Goal: Information Seeking & Learning: Learn about a topic

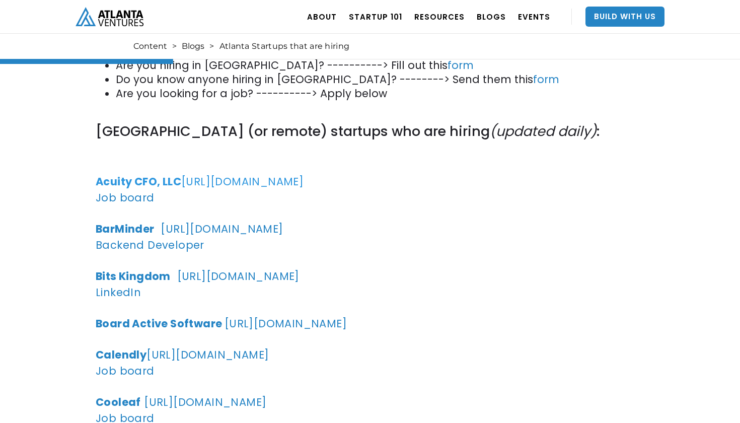
scroll to position [554, 0]
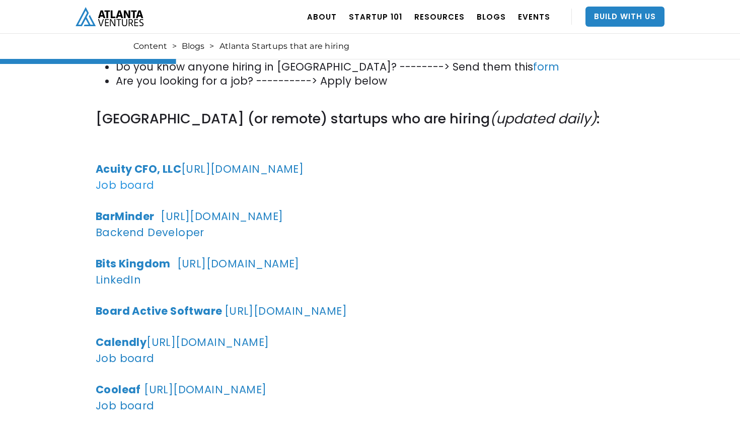
click at [142, 186] on link "Job board" at bounding box center [125, 185] width 59 height 15
click at [150, 215] on strong "BarMinder" at bounding box center [125, 216] width 59 height 15
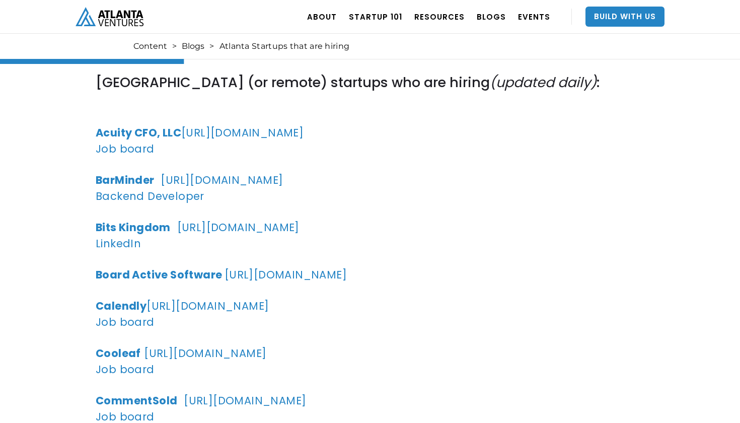
scroll to position [595, 0]
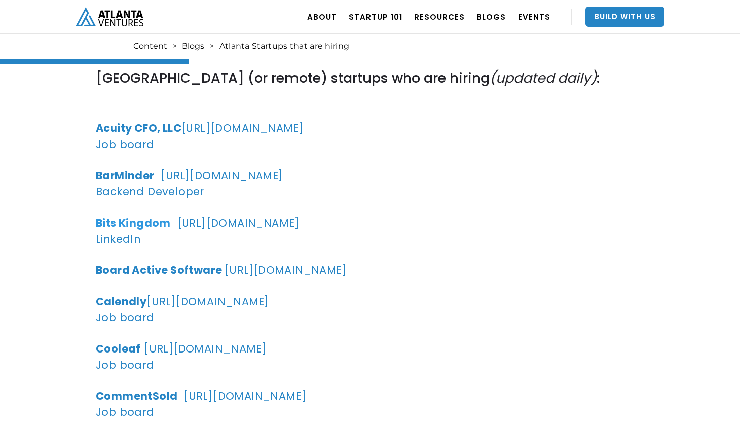
click at [148, 225] on strong "Bits Kingdom" at bounding box center [133, 222] width 75 height 15
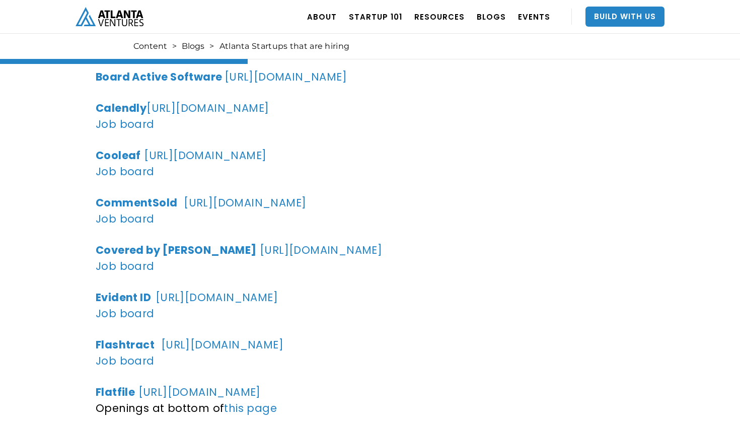
scroll to position [792, 0]
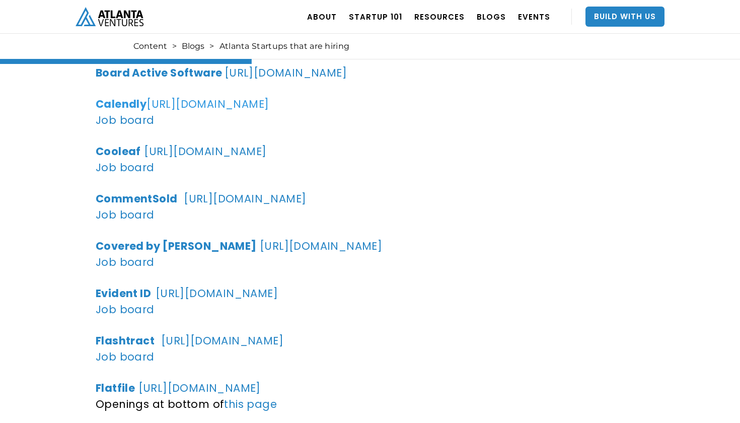
click at [138, 104] on strong "Calendly" at bounding box center [121, 104] width 51 height 15
click at [136, 122] on link "Job board" at bounding box center [125, 120] width 59 height 15
click at [126, 211] on link "Job board" at bounding box center [125, 214] width 59 height 15
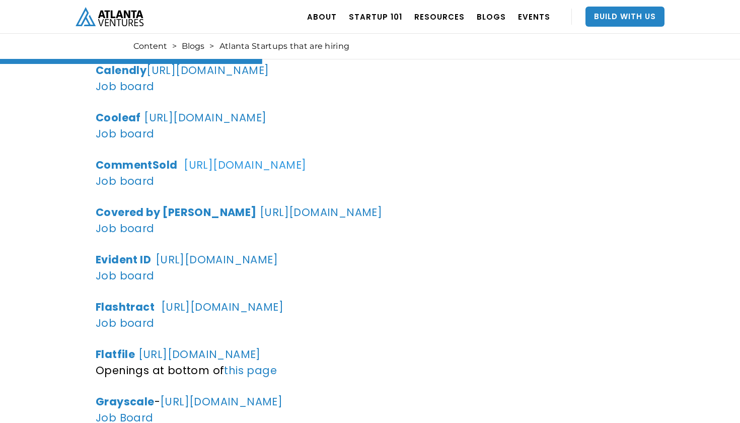
scroll to position [838, 0]
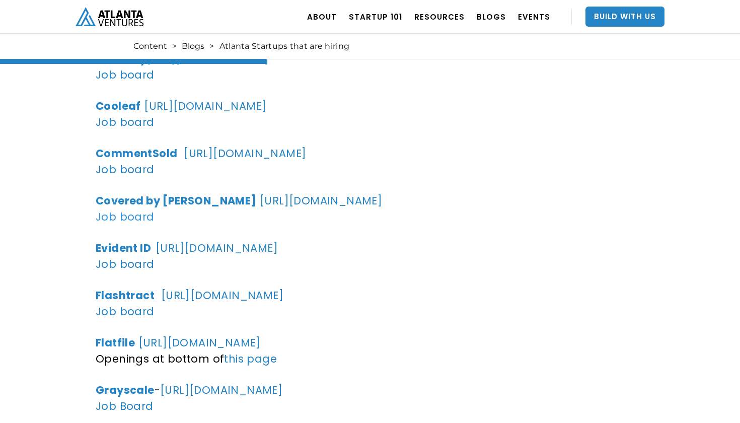
click at [113, 213] on link "Job board" at bounding box center [125, 216] width 59 height 15
click at [117, 266] on link "Job board" at bounding box center [125, 264] width 59 height 15
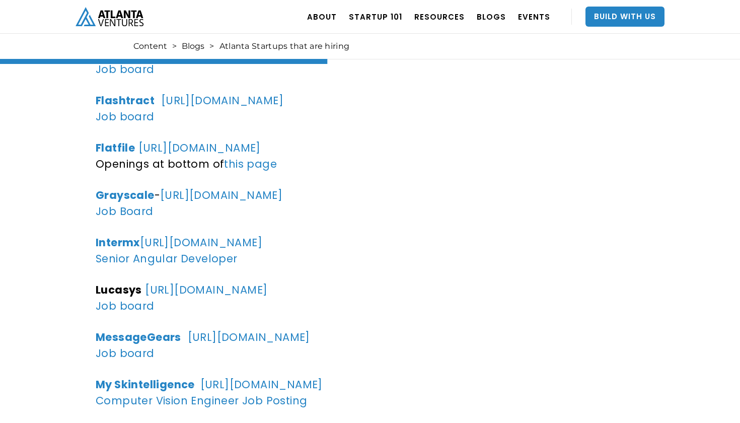
scroll to position [1030, 0]
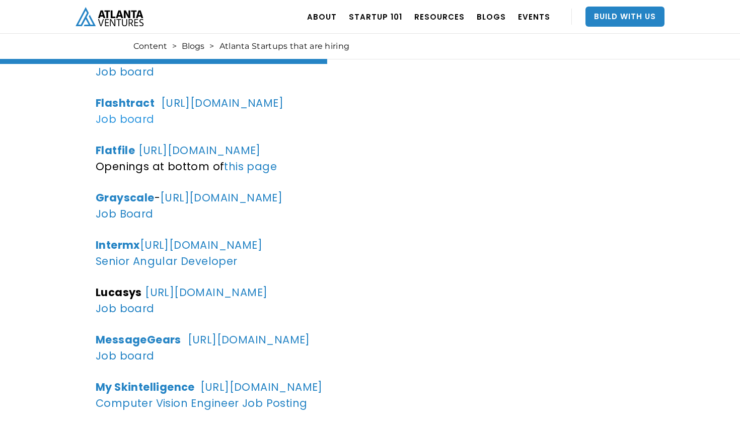
click at [143, 120] on link "Job board" at bounding box center [125, 119] width 59 height 15
click at [130, 119] on link "Job board" at bounding box center [125, 119] width 59 height 15
click at [121, 214] on link "Job Board" at bounding box center [125, 213] width 58 height 15
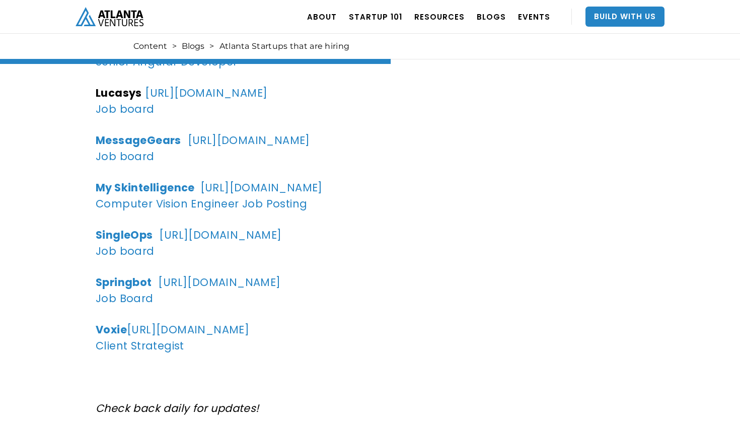
scroll to position [1237, 0]
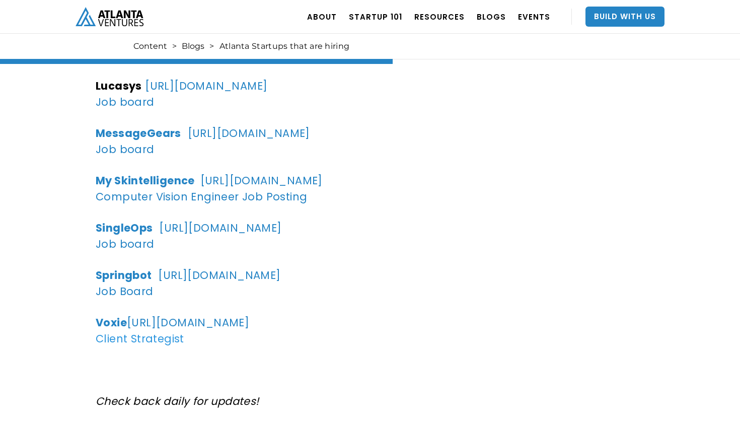
click at [145, 339] on link "Client Strategist" at bounding box center [140, 338] width 89 height 15
click at [119, 324] on strong "Voxie" at bounding box center [111, 322] width 31 height 15
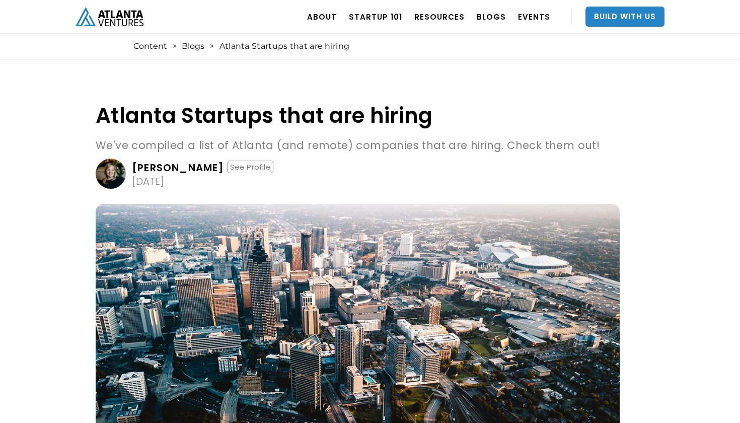
scroll to position [0, 0]
click at [132, 18] on img "home" at bounding box center [110, 16] width 68 height 19
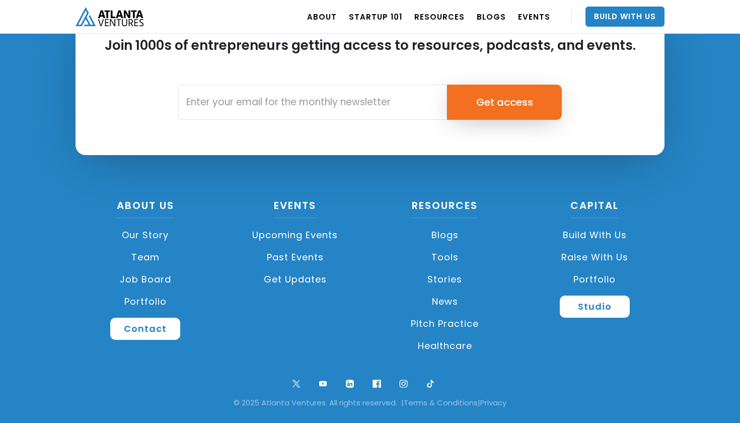
scroll to position [2398, 0]
click at [146, 276] on link "Job Board" at bounding box center [146, 279] width 140 height 22
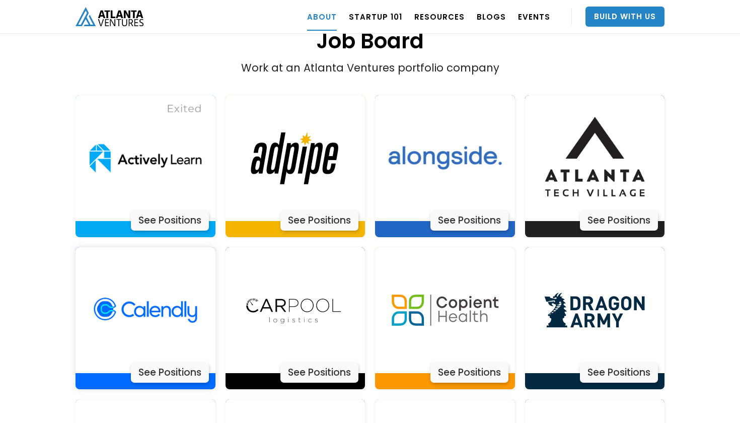
scroll to position [2056, 0]
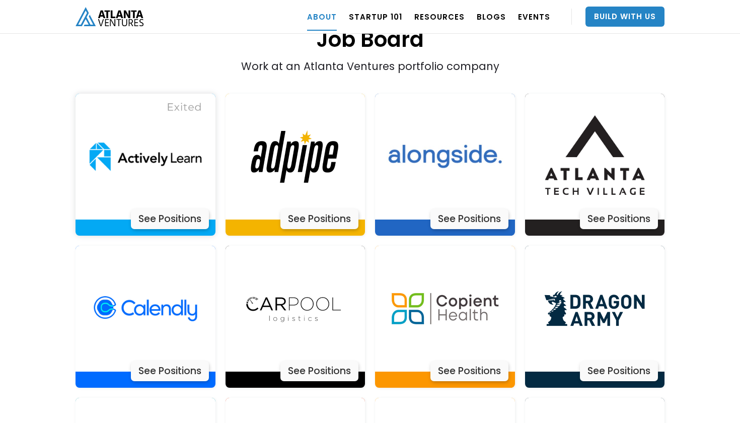
click at [176, 209] on div "See Positions" at bounding box center [170, 219] width 78 height 20
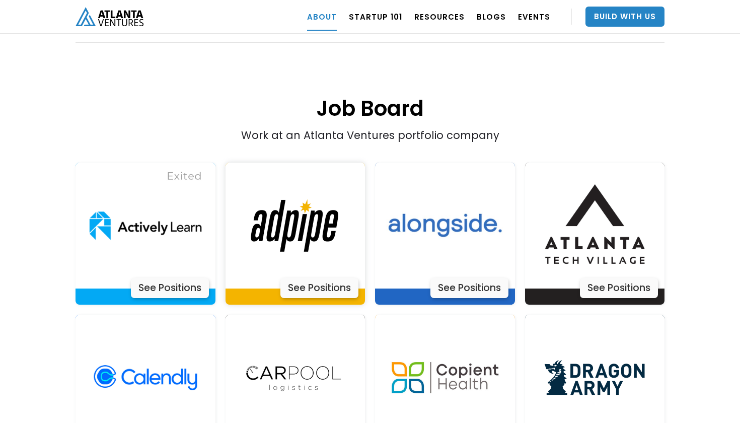
scroll to position [1988, 0]
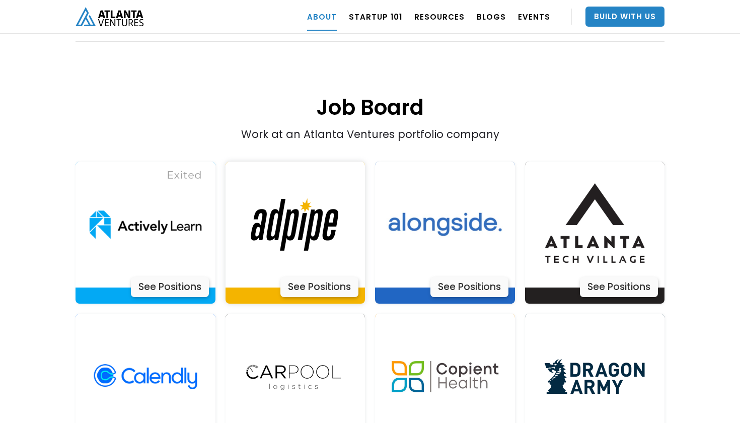
click at [320, 277] on div "See Positions" at bounding box center [319, 287] width 78 height 20
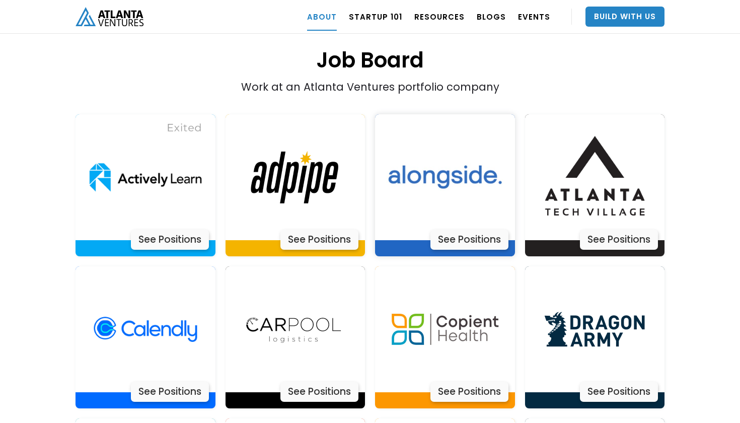
scroll to position [2066, 0]
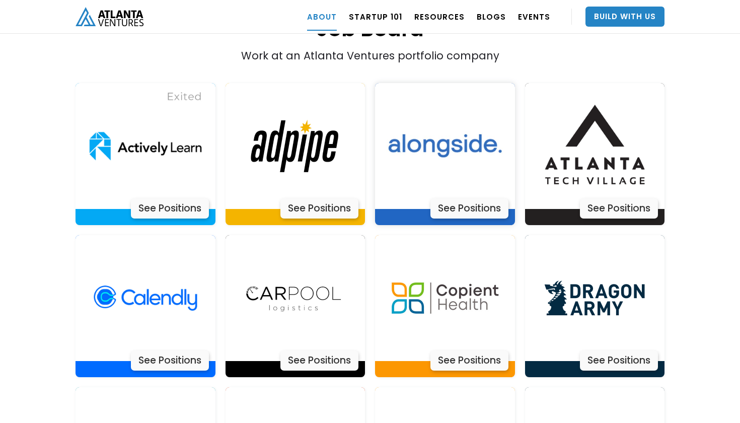
click at [476, 198] on div "See Positions" at bounding box center [469, 208] width 78 height 20
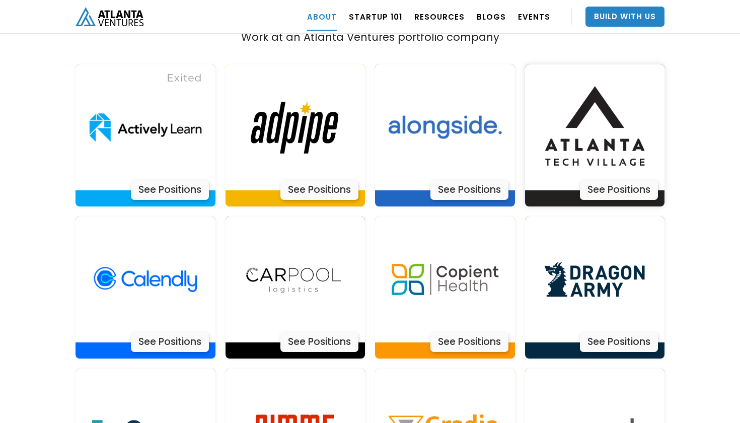
scroll to position [2106, 0]
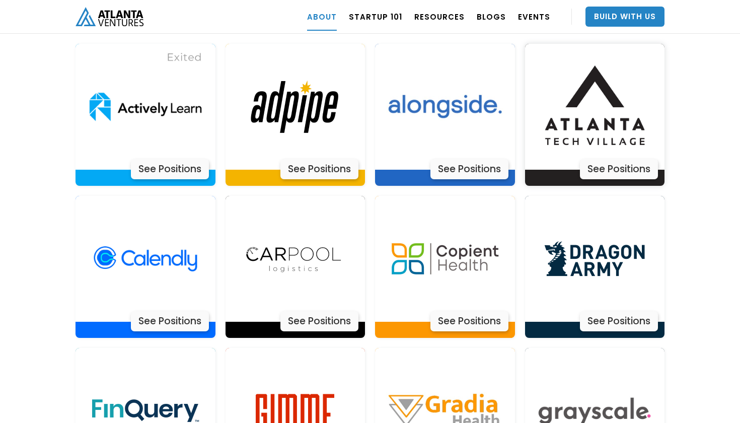
click at [594, 159] on div "See Positions" at bounding box center [619, 169] width 78 height 20
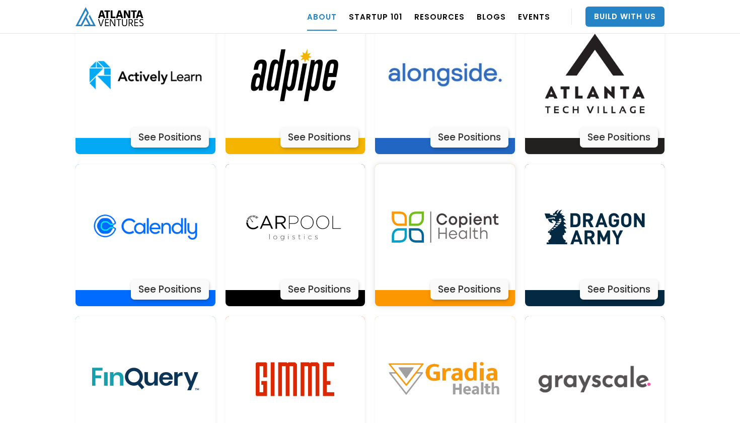
scroll to position [2143, 0]
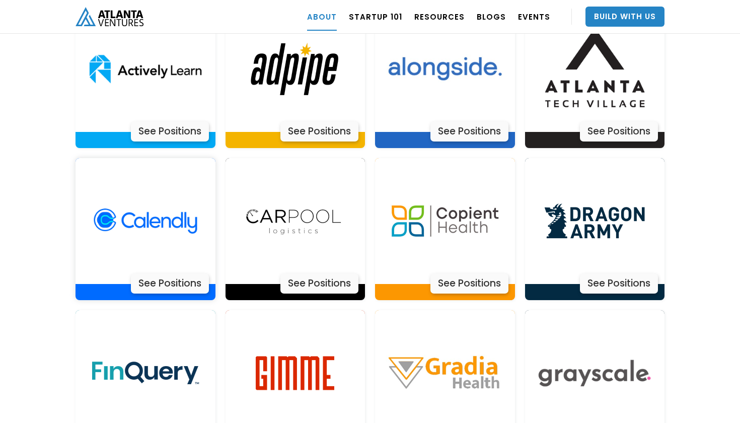
click at [193, 273] on div "See Positions" at bounding box center [170, 283] width 78 height 20
click at [335, 273] on div "See Positions" at bounding box center [319, 283] width 78 height 20
click at [474, 273] on div "See Positions" at bounding box center [469, 283] width 78 height 20
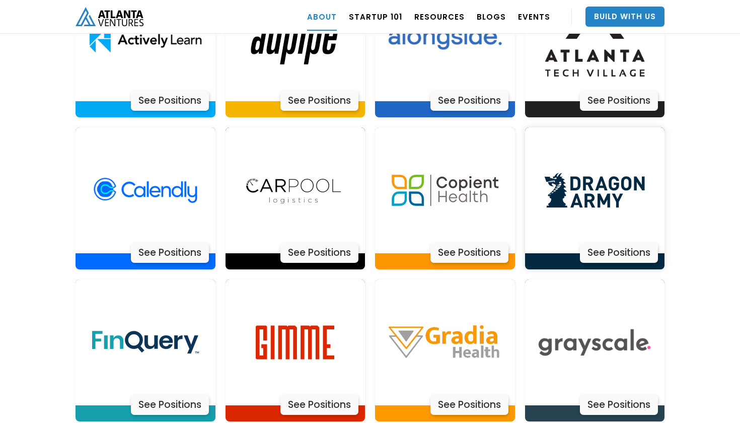
scroll to position [2177, 0]
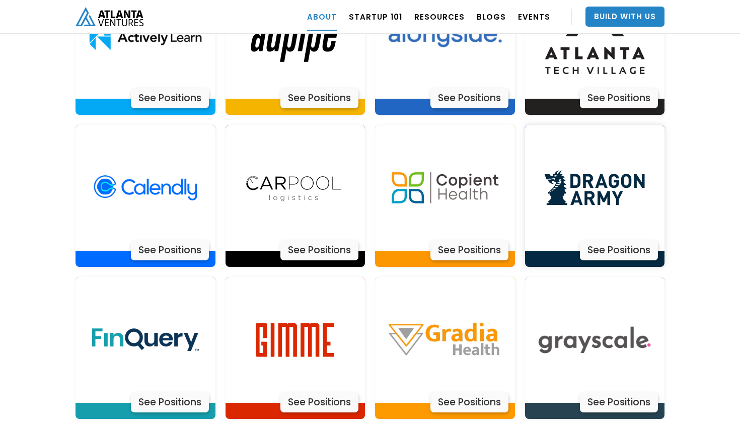
click at [611, 240] on div "See Positions" at bounding box center [619, 250] width 78 height 20
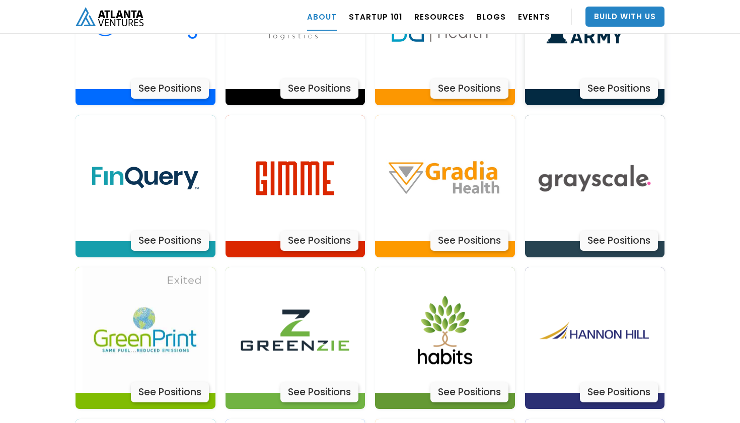
scroll to position [2350, 0]
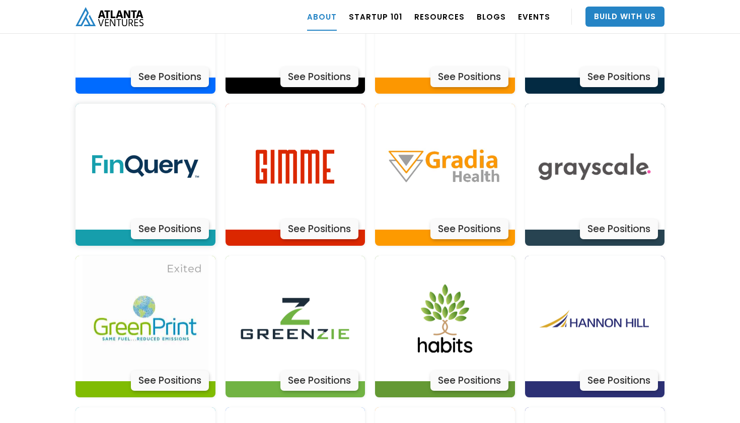
click at [172, 219] on div "See Positions" at bounding box center [170, 229] width 78 height 20
click at [311, 219] on div "See Positions" at bounding box center [319, 229] width 78 height 20
click at [477, 219] on div "See Positions" at bounding box center [469, 229] width 78 height 20
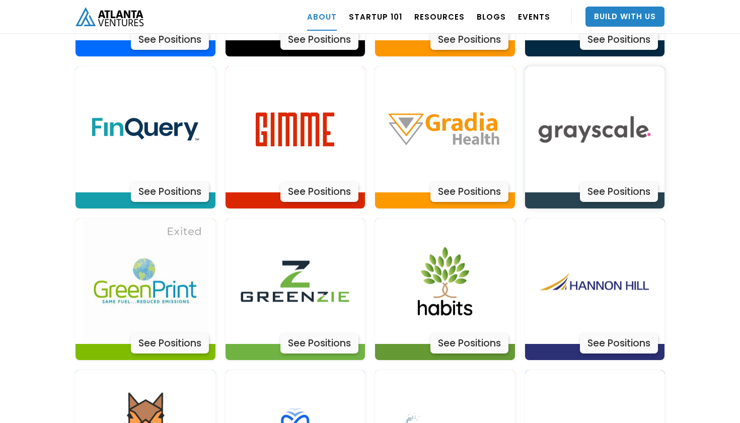
scroll to position [2391, 0]
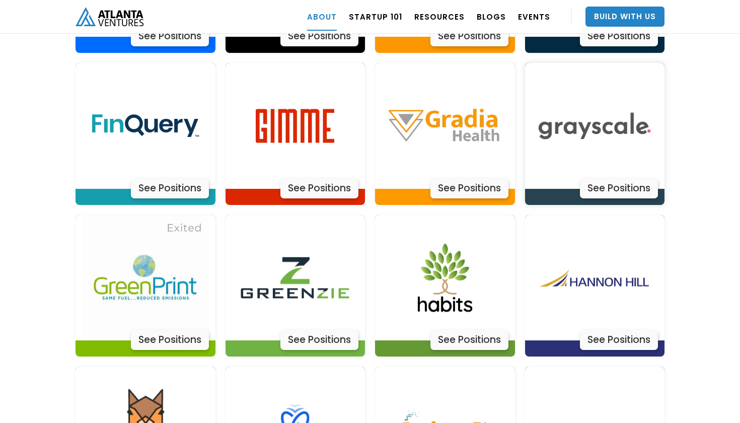
click at [613, 178] on div "See Positions" at bounding box center [619, 188] width 78 height 20
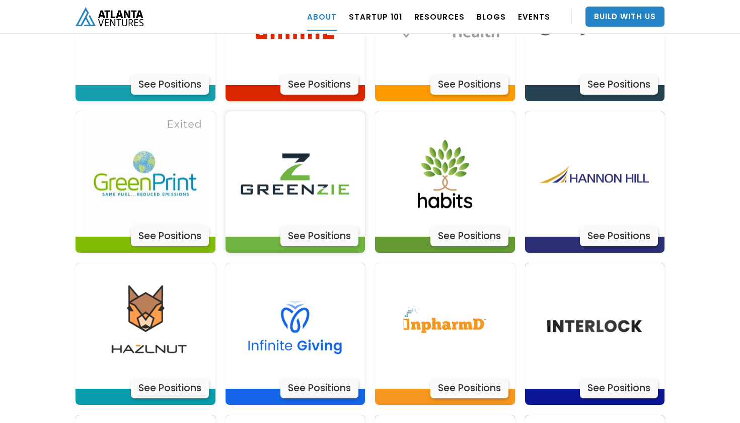
scroll to position [2495, 0]
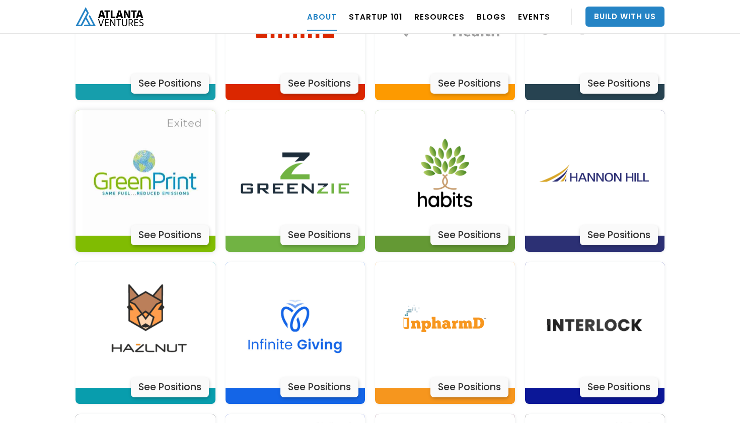
click at [161, 225] on div "See Positions" at bounding box center [170, 235] width 78 height 20
click at [316, 225] on div "See Positions" at bounding box center [319, 235] width 78 height 20
click at [482, 225] on div "See Positions" at bounding box center [469, 235] width 78 height 20
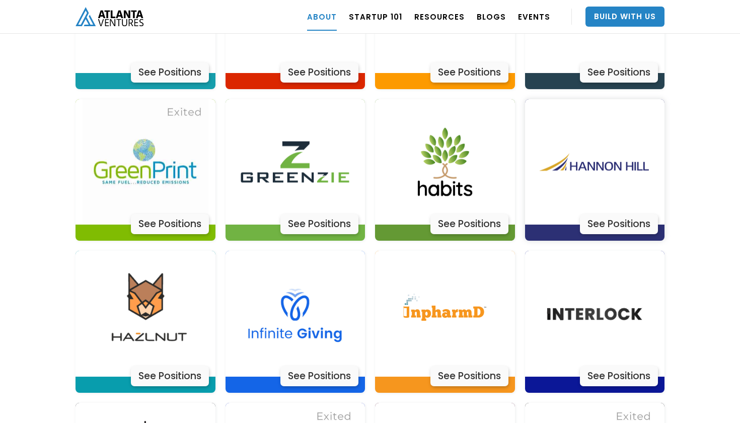
scroll to position [2511, 0]
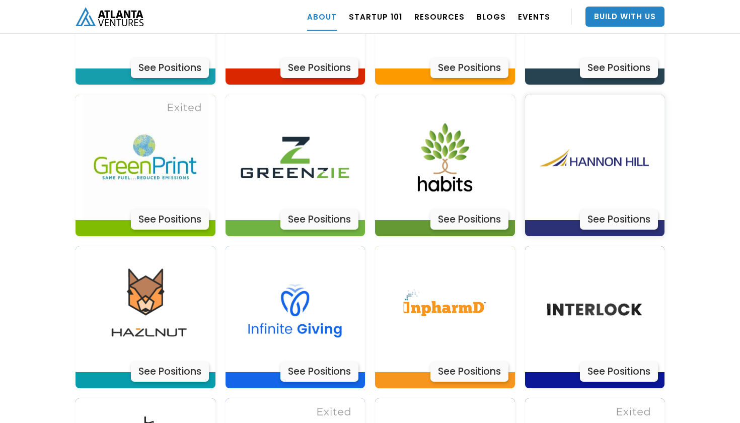
click at [621, 209] on div "See Positions" at bounding box center [619, 219] width 78 height 20
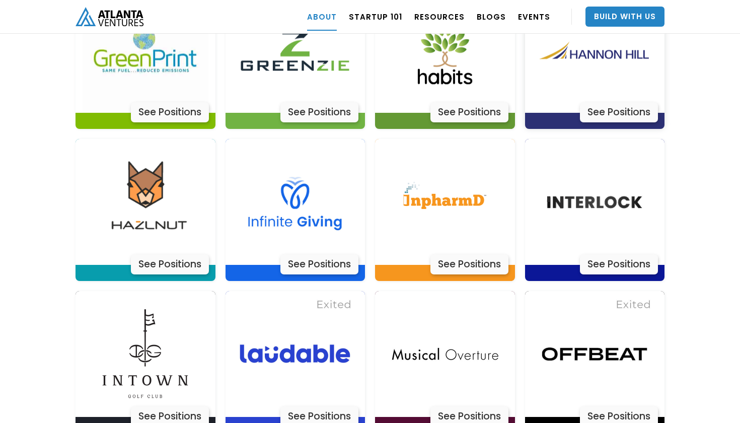
scroll to position [2656, 0]
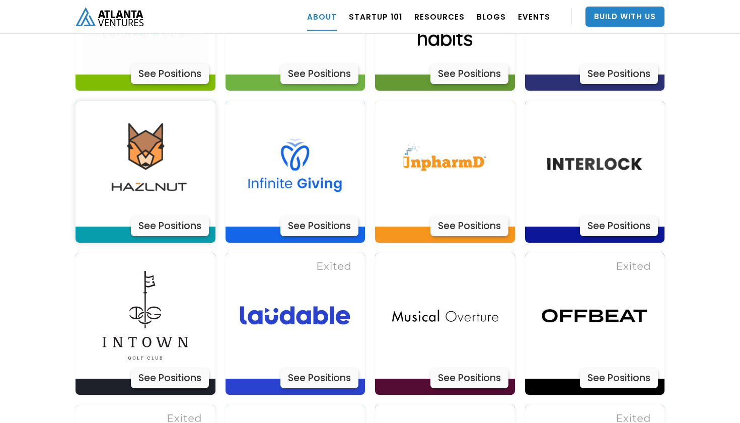
click at [180, 216] on div "See Positions" at bounding box center [170, 226] width 78 height 20
click at [336, 216] on div "See Positions" at bounding box center [319, 226] width 78 height 20
click at [326, 216] on div "See Positions" at bounding box center [319, 226] width 78 height 20
click at [488, 216] on div "See Positions" at bounding box center [469, 226] width 78 height 20
click at [607, 216] on div "See Positions" at bounding box center [619, 226] width 78 height 20
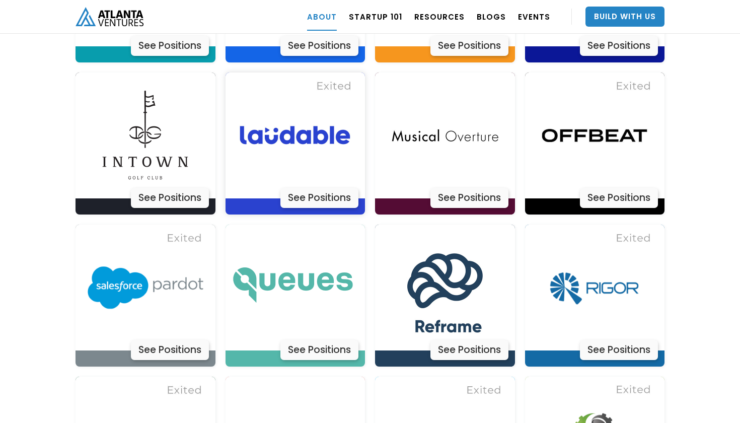
scroll to position [2844, 0]
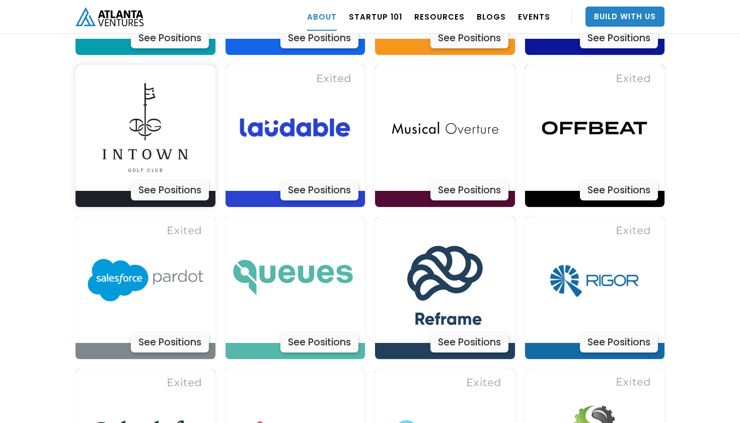
click at [179, 180] on div "See Positions" at bounding box center [170, 190] width 78 height 20
click at [338, 180] on div "See Positions" at bounding box center [319, 190] width 78 height 20
click at [472, 180] on div "See Positions" at bounding box center [469, 190] width 78 height 20
click at [634, 180] on div "See Positions" at bounding box center [619, 190] width 78 height 20
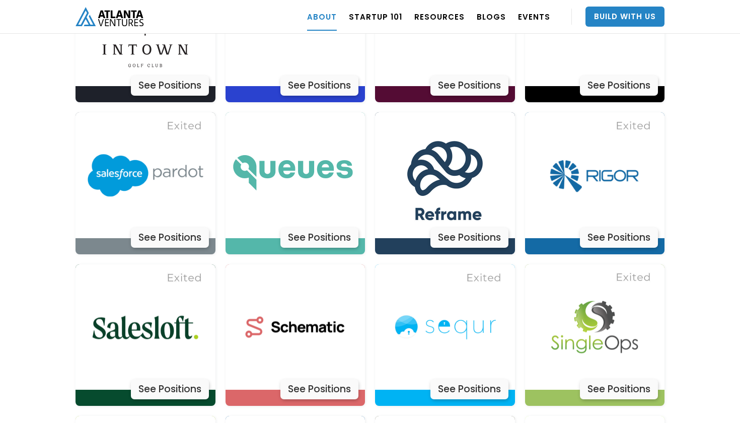
scroll to position [2960, 0]
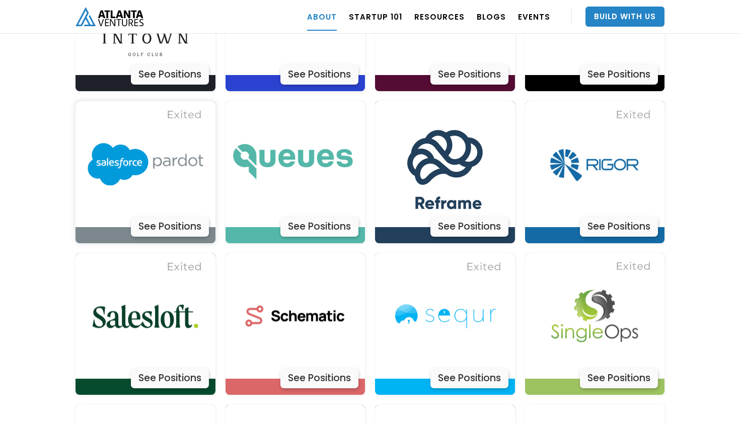
click at [156, 217] on div "See Positions" at bounding box center [170, 227] width 78 height 20
click at [341, 217] on div "See Positions" at bounding box center [319, 227] width 78 height 20
click at [462, 217] on div "See Positions" at bounding box center [469, 227] width 78 height 20
click at [601, 217] on div "See Positions" at bounding box center [619, 227] width 78 height 20
click at [630, 217] on div "See Positions" at bounding box center [619, 227] width 78 height 20
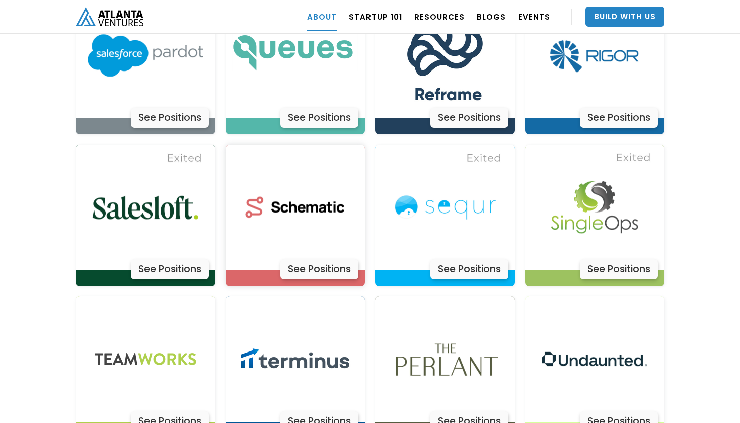
scroll to position [3073, 0]
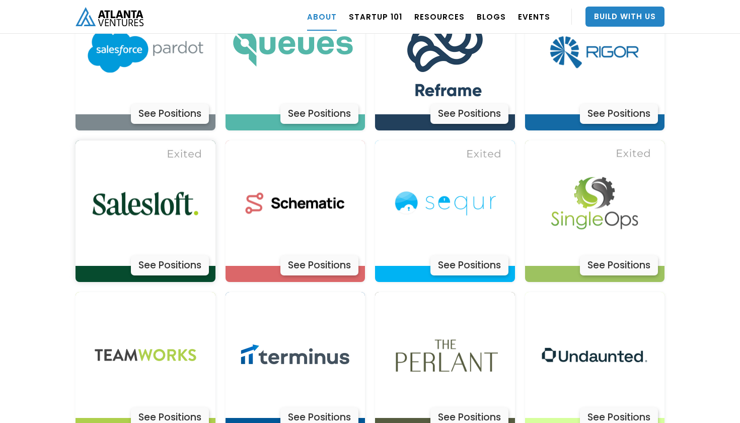
click at [194, 255] on div "See Positions" at bounding box center [170, 265] width 78 height 20
click at [325, 255] on div "See Positions" at bounding box center [319, 265] width 78 height 20
click at [480, 255] on div "See Positions" at bounding box center [469, 265] width 78 height 20
click at [600, 255] on div "See Positions" at bounding box center [619, 265] width 78 height 20
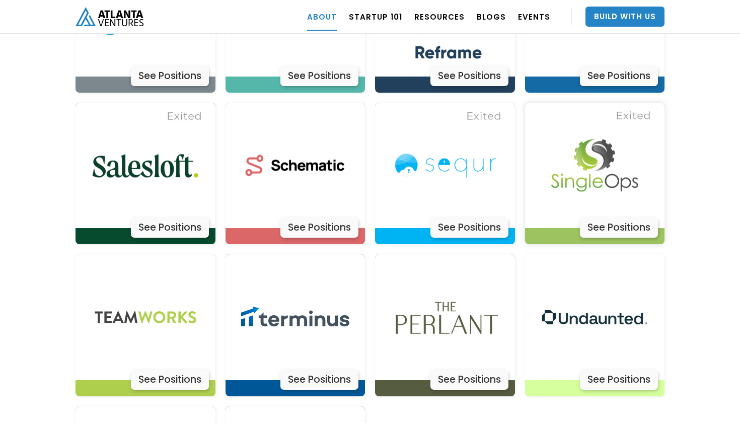
scroll to position [3114, 0]
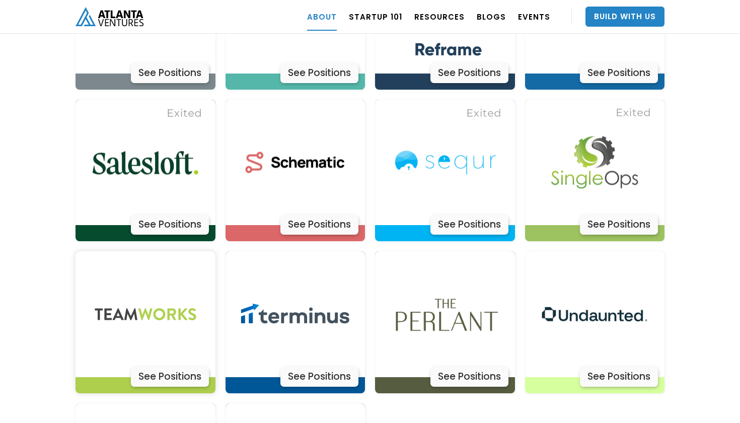
click at [177, 367] on div "See Positions" at bounding box center [170, 377] width 78 height 20
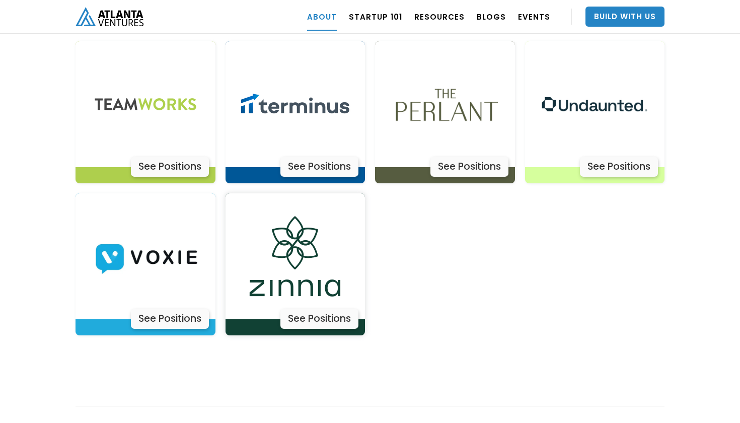
scroll to position [3331, 0]
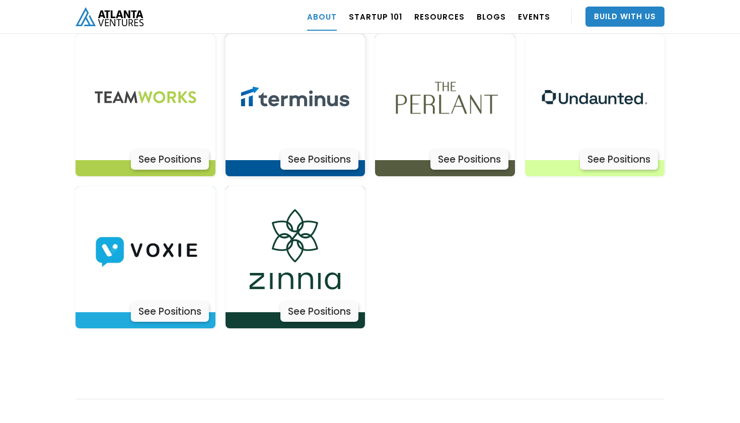
click at [316, 150] on div "See Positions" at bounding box center [319, 160] width 78 height 20
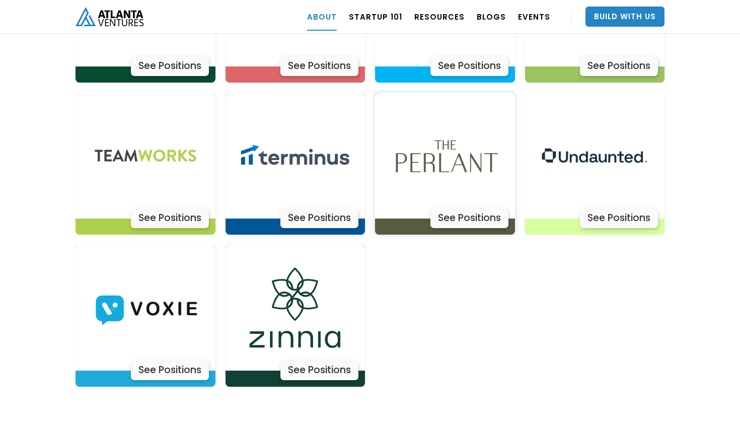
click at [467, 208] on div "See Positions" at bounding box center [469, 218] width 78 height 20
click at [599, 208] on div "See Positions" at bounding box center [619, 218] width 78 height 20
click at [168, 360] on div "See Positions" at bounding box center [170, 370] width 78 height 20
click at [304, 360] on div "See Positions" at bounding box center [319, 370] width 78 height 20
click at [321, 360] on div "See Positions" at bounding box center [319, 370] width 78 height 20
